Goal: Use online tool/utility

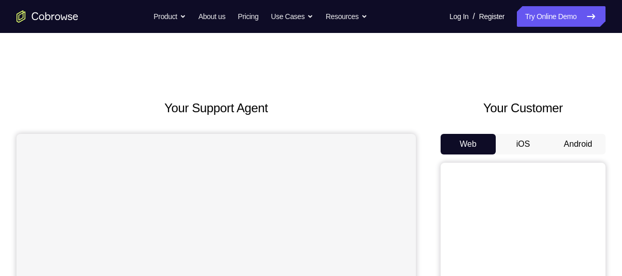
click at [575, 138] on button "Android" at bounding box center [577, 144] width 55 height 21
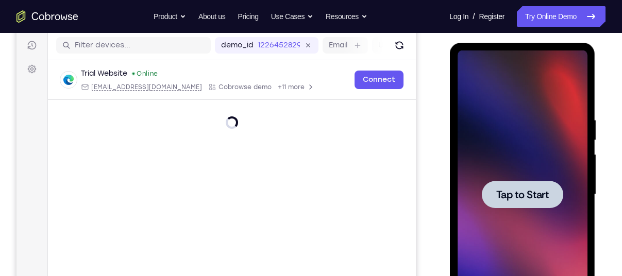
click at [521, 199] on span "Tap to Start" at bounding box center [522, 195] width 53 height 10
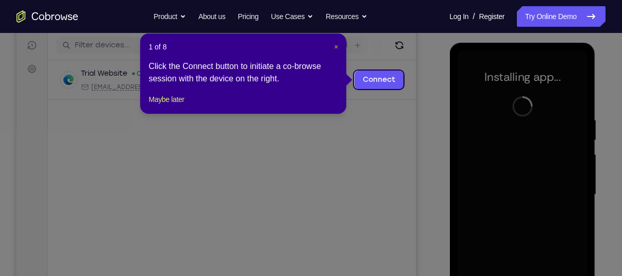
click at [336, 44] on span "×" at bounding box center [336, 47] width 4 height 8
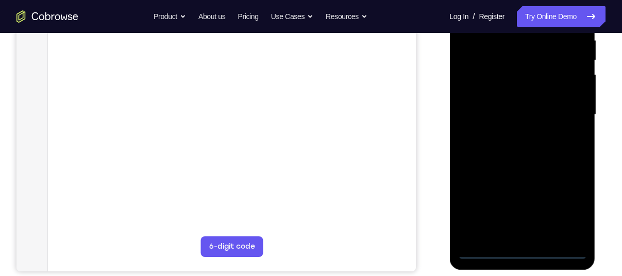
scroll to position [208, 0]
click at [523, 249] on div at bounding box center [522, 114] width 130 height 288
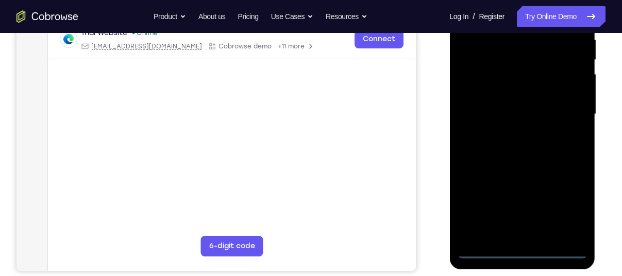
scroll to position [193, 0]
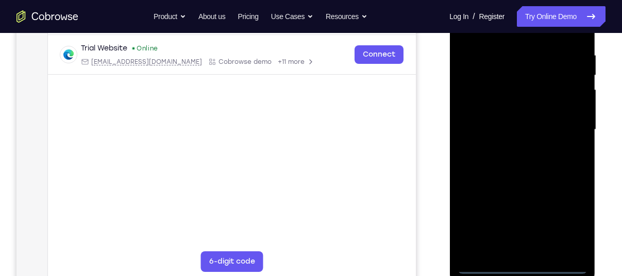
click at [571, 219] on div at bounding box center [522, 130] width 130 height 288
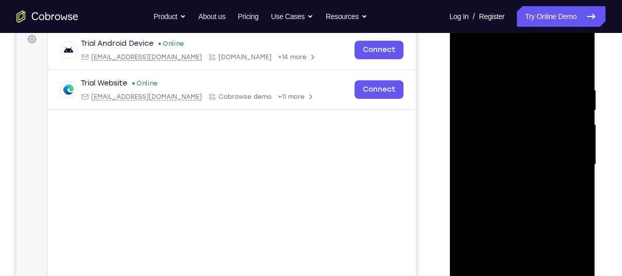
scroll to position [157, 0]
click at [508, 70] on div at bounding box center [522, 165] width 130 height 288
click at [567, 164] on div at bounding box center [522, 165] width 130 height 288
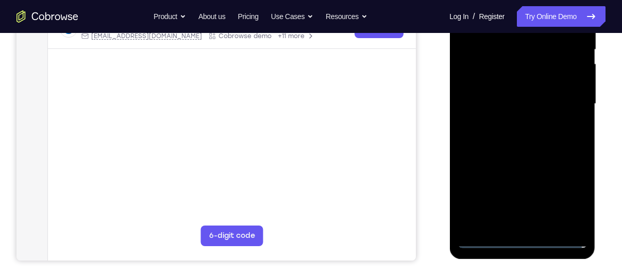
scroll to position [219, 0]
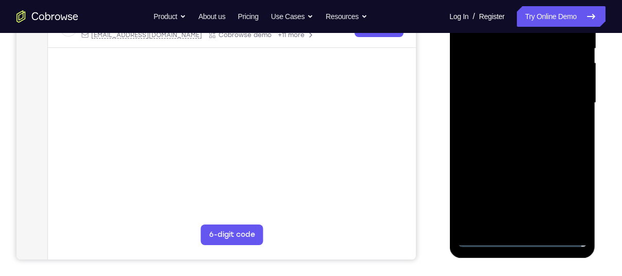
click at [537, 195] on div at bounding box center [522, 103] width 130 height 288
click at [514, 224] on div at bounding box center [522, 103] width 130 height 288
click at [517, 82] on div at bounding box center [522, 103] width 130 height 288
click at [517, 98] on div at bounding box center [522, 103] width 130 height 288
click at [520, 121] on div at bounding box center [522, 103] width 130 height 288
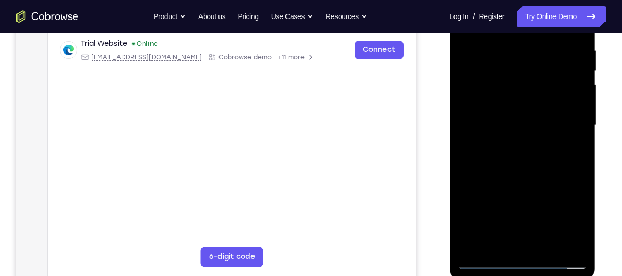
scroll to position [189, 0]
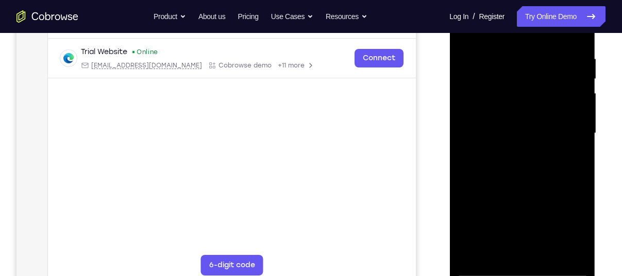
click at [525, 108] on div at bounding box center [522, 133] width 130 height 288
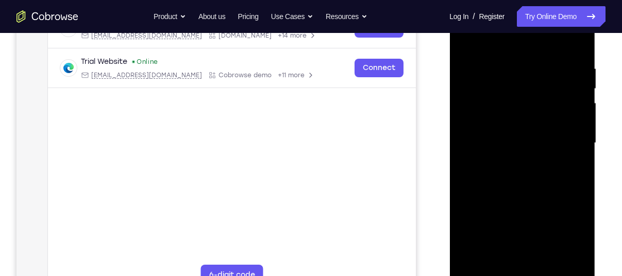
scroll to position [180, 0]
click at [511, 64] on div at bounding box center [522, 142] width 130 height 288
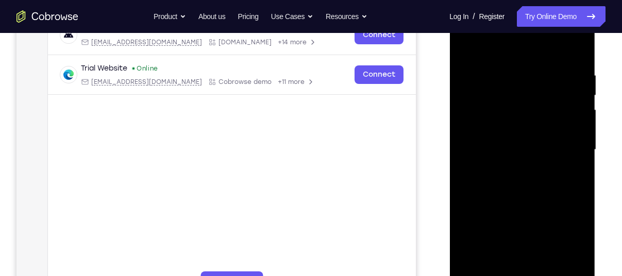
scroll to position [172, 0]
click at [571, 134] on div at bounding box center [522, 151] width 130 height 288
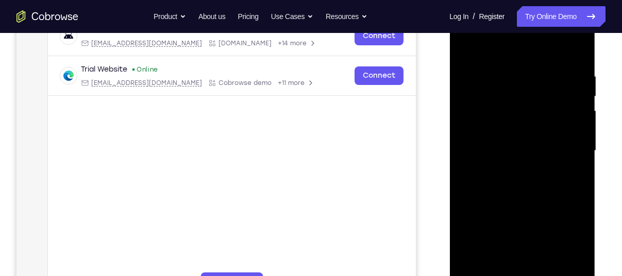
click at [571, 134] on div at bounding box center [522, 151] width 130 height 288
click at [571, 168] on div at bounding box center [522, 151] width 130 height 288
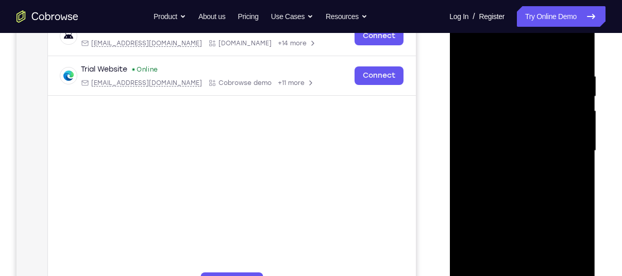
click at [571, 168] on div at bounding box center [522, 151] width 130 height 288
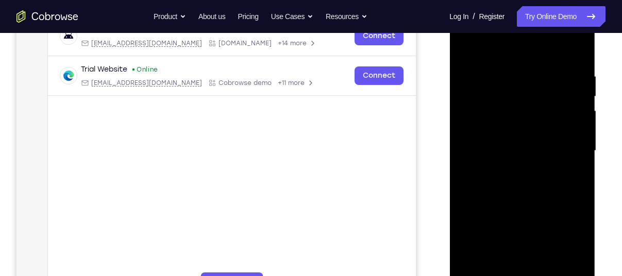
click at [571, 168] on div at bounding box center [522, 151] width 130 height 288
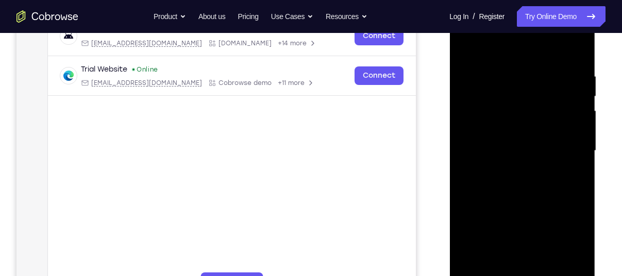
click at [571, 168] on div at bounding box center [522, 151] width 130 height 288
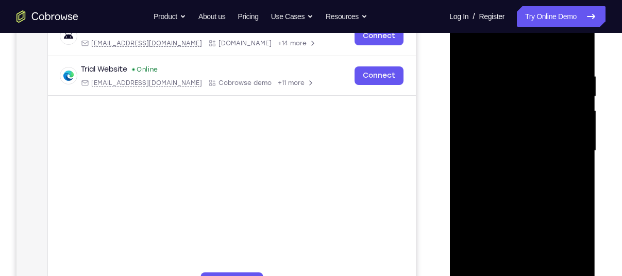
click at [571, 168] on div at bounding box center [522, 151] width 130 height 288
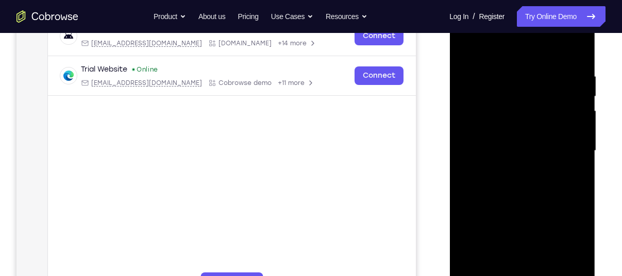
click at [571, 168] on div at bounding box center [522, 151] width 130 height 288
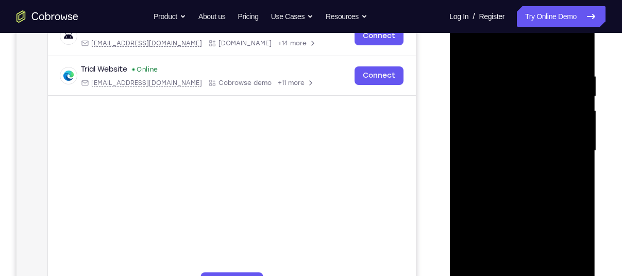
click at [571, 168] on div at bounding box center [522, 151] width 130 height 288
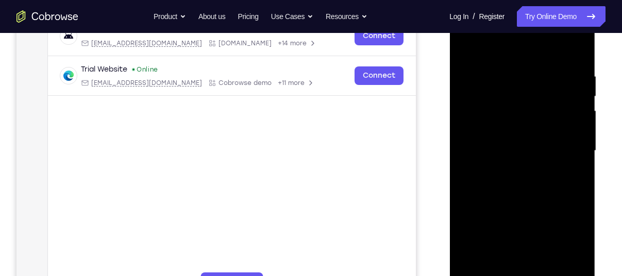
click at [571, 168] on div at bounding box center [522, 151] width 130 height 288
click at [574, 53] on div at bounding box center [522, 151] width 130 height 288
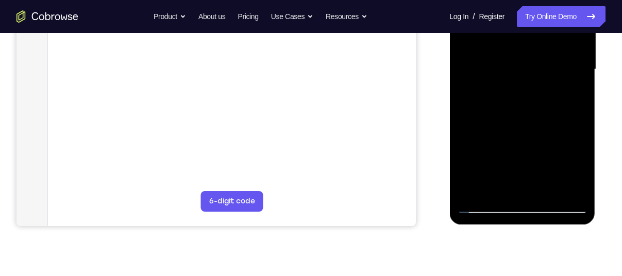
scroll to position [250, 0]
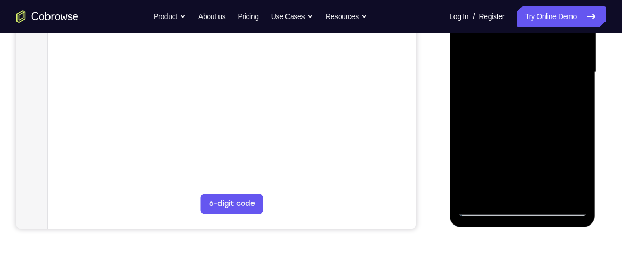
click at [581, 107] on div at bounding box center [522, 72] width 130 height 288
click at [501, 195] on div at bounding box center [522, 72] width 130 height 288
